Goal: Information Seeking & Learning: Learn about a topic

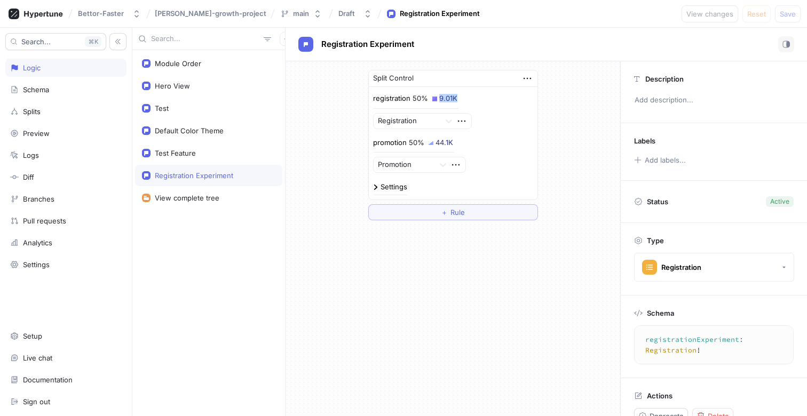
drag, startPoint x: 457, startPoint y: 98, endPoint x: 433, endPoint y: 97, distance: 24.0
click at [433, 97] on div "registration 50% 9.01K" at bounding box center [415, 100] width 85 height 15
click at [433, 97] on img at bounding box center [434, 99] width 5 height 5
click at [426, 99] on div "50%" at bounding box center [420, 98] width 15 height 7
click at [479, 102] on div "registration 50% 9.01K Registration" at bounding box center [453, 111] width 160 height 36
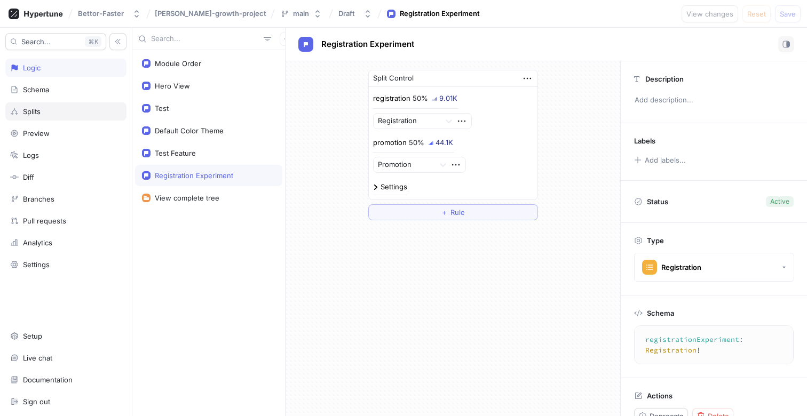
click at [53, 112] on div "Splits" at bounding box center [66, 111] width 112 height 9
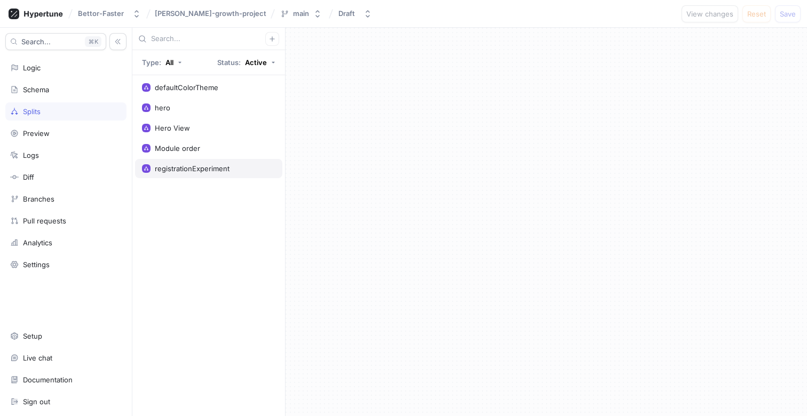
click at [194, 167] on div "registrationExperiment" at bounding box center [192, 168] width 75 height 9
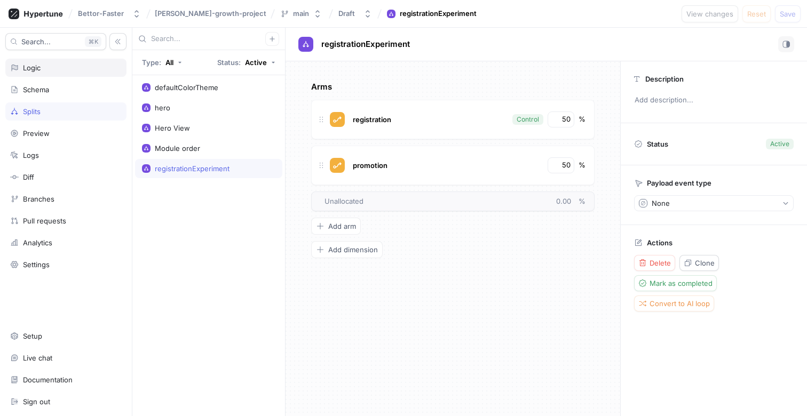
click at [42, 65] on div "Logic" at bounding box center [66, 68] width 112 height 9
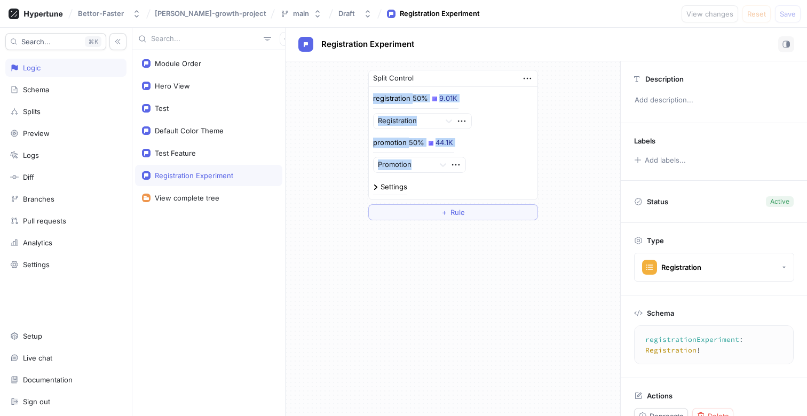
drag, startPoint x: 469, startPoint y: 142, endPoint x: 371, endPoint y: 102, distance: 105.8
click at [371, 102] on div "registration 50% 9.01K Registration promotion 50% 44.1K Promotion Settings" at bounding box center [453, 143] width 169 height 113
drag, startPoint x: 462, startPoint y: 138, endPoint x: 402, endPoint y: 138, distance: 60.3
click at [402, 138] on div "promotion 50% 44.1K Promotion" at bounding box center [453, 156] width 160 height 36
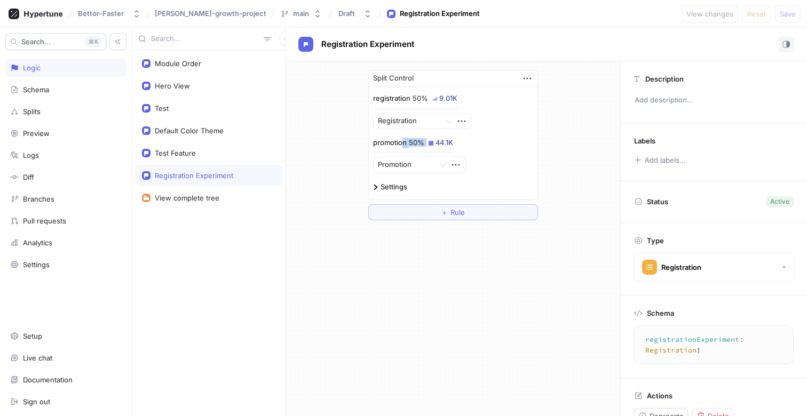
click at [402, 138] on p "promotion" at bounding box center [390, 143] width 34 height 11
drag, startPoint x: 373, startPoint y: 143, endPoint x: 460, endPoint y: 144, distance: 87.0
click at [460, 144] on div "promotion 50% 44.1K Promotion" at bounding box center [453, 156] width 160 height 36
drag, startPoint x: 482, startPoint y: 105, endPoint x: 389, endPoint y: 103, distance: 92.9
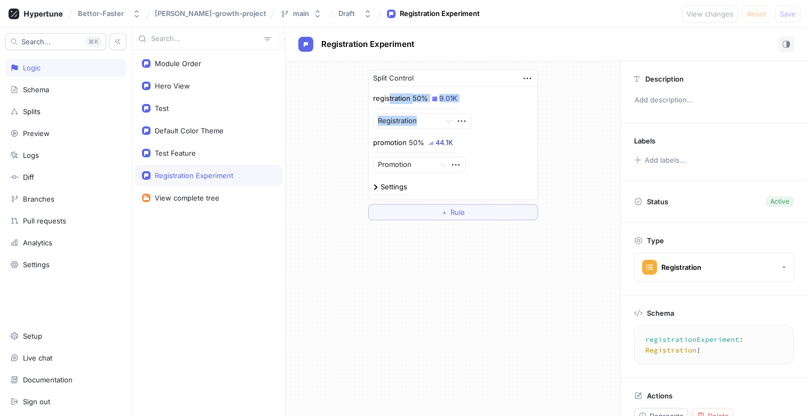
click at [389, 103] on div "registration 50% 9.01K Registration" at bounding box center [453, 111] width 160 height 36
drag, startPoint x: 367, startPoint y: 101, endPoint x: 472, endPoint y: 158, distance: 119.2
click at [472, 158] on div "Split Control registration 50% 9.01K Registration promotion 50% 44.1K Promotion…" at bounding box center [453, 145] width 187 height 168
click at [472, 158] on div "promotion 50% 44.1K Promotion" at bounding box center [453, 156] width 160 height 36
